Goal: Task Accomplishment & Management: Complete application form

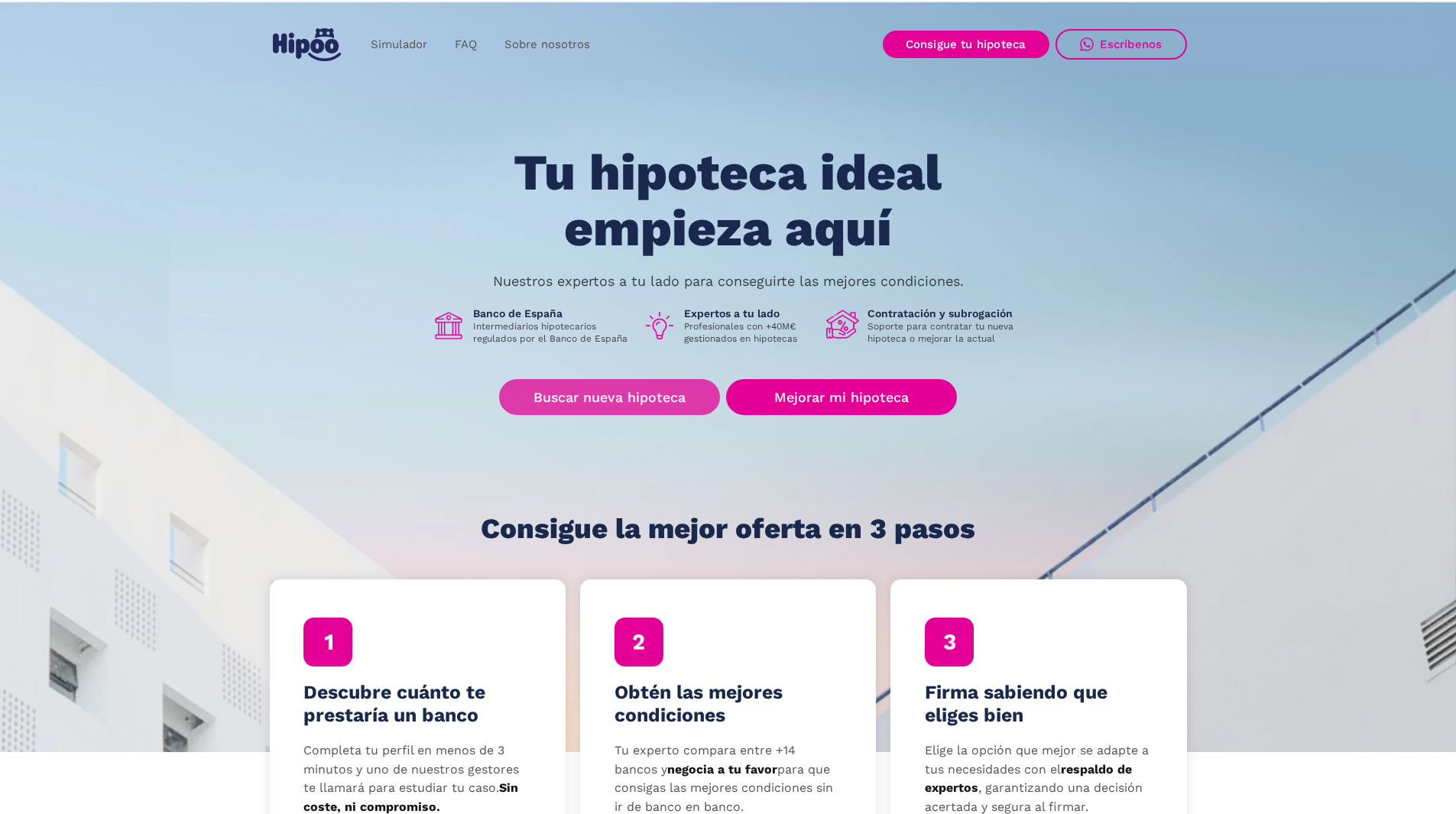
click at [619, 389] on link "Buscar nueva hipoteca" at bounding box center [609, 397] width 221 height 36
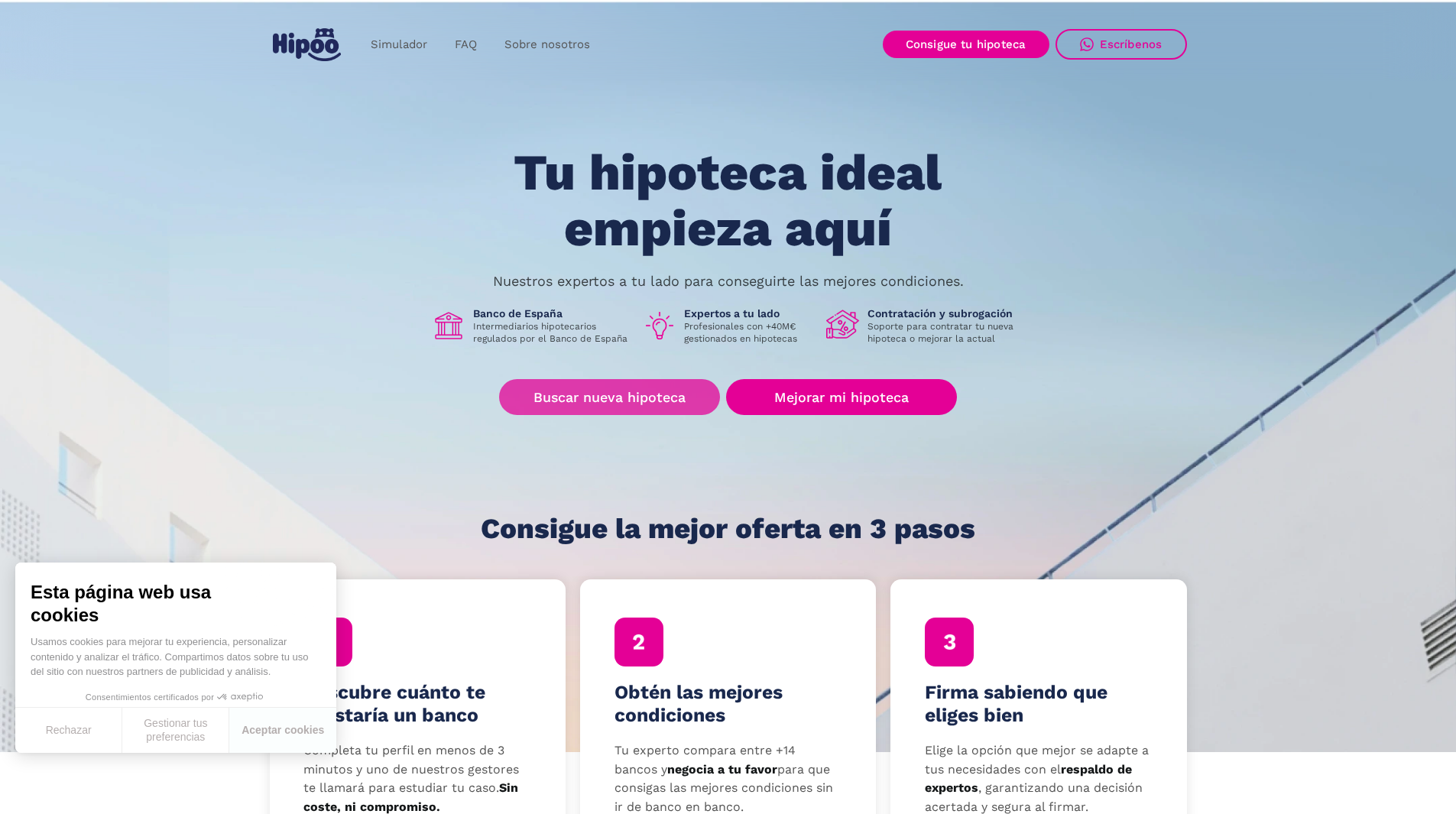
click at [613, 397] on link "Buscar nueva hipoteca" at bounding box center [609, 397] width 221 height 36
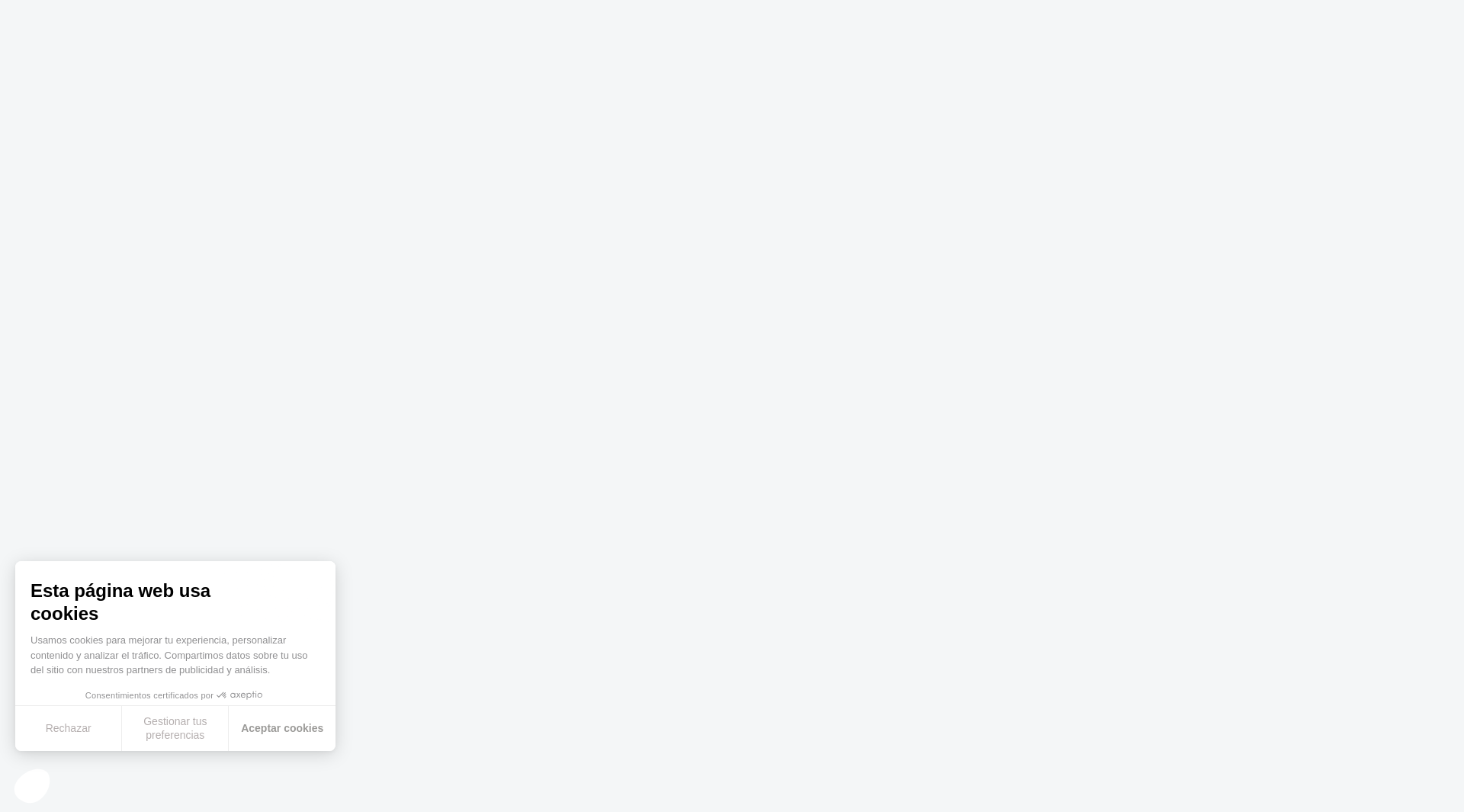
click at [265, 735] on button "Aceptar cookies" at bounding box center [281, 728] width 106 height 45
